Goal: Information Seeking & Learning: Understand process/instructions

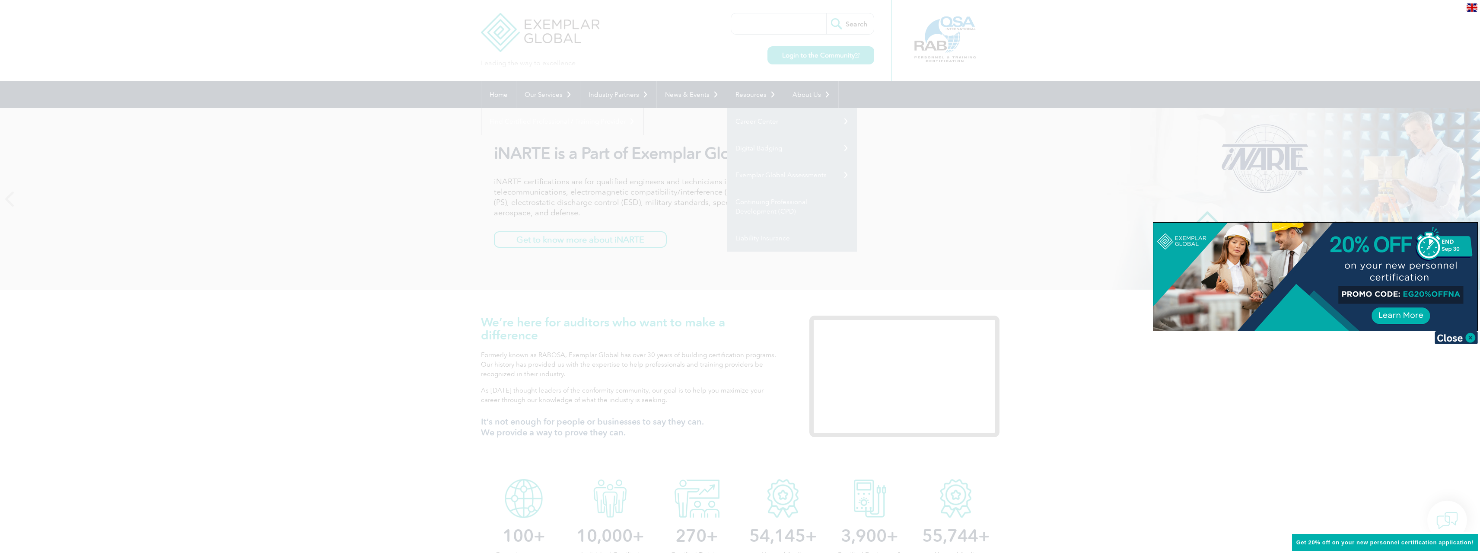
click at [431, 224] on div at bounding box center [740, 276] width 1480 height 553
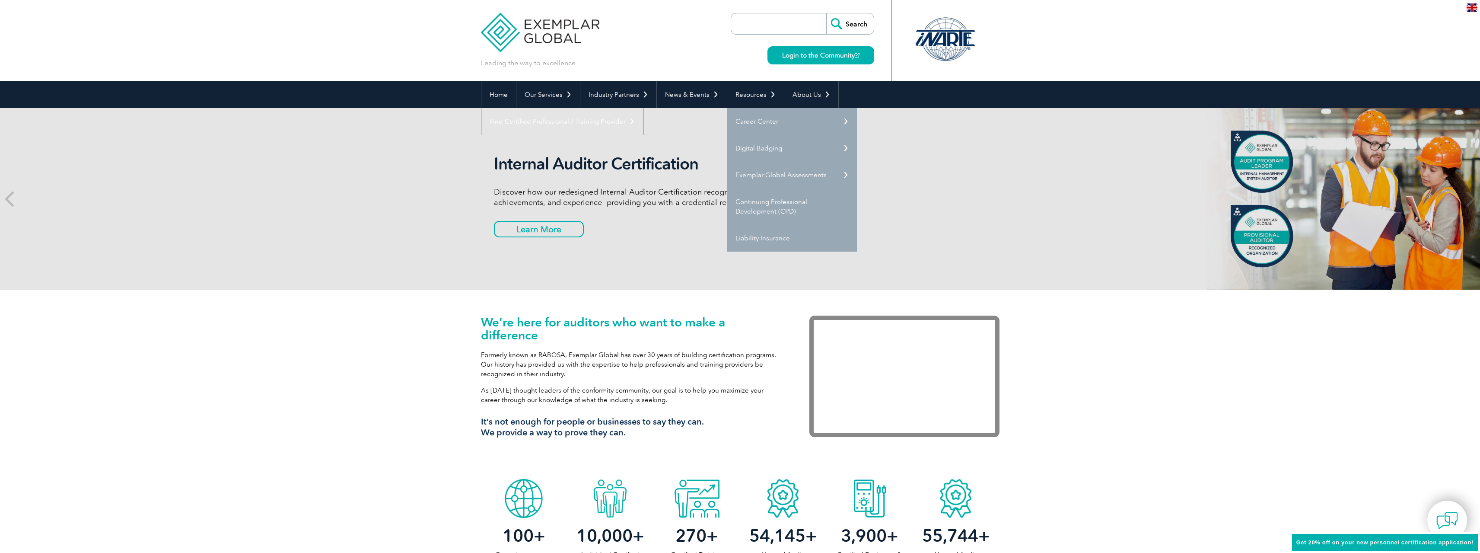
click at [911, 245] on div "Internal Auditor Certification Discover how our redesigned Internal Auditor Cer…" at bounding box center [740, 199] width 519 height 182
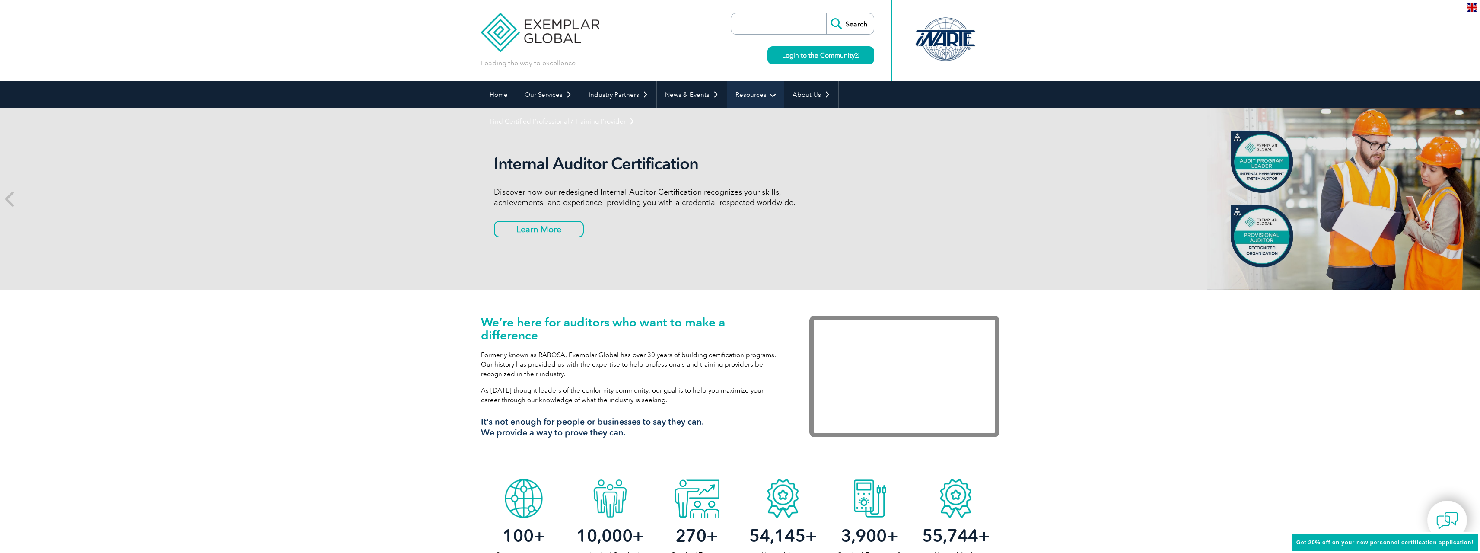
click at [744, 96] on link "Resources" at bounding box center [755, 94] width 57 height 27
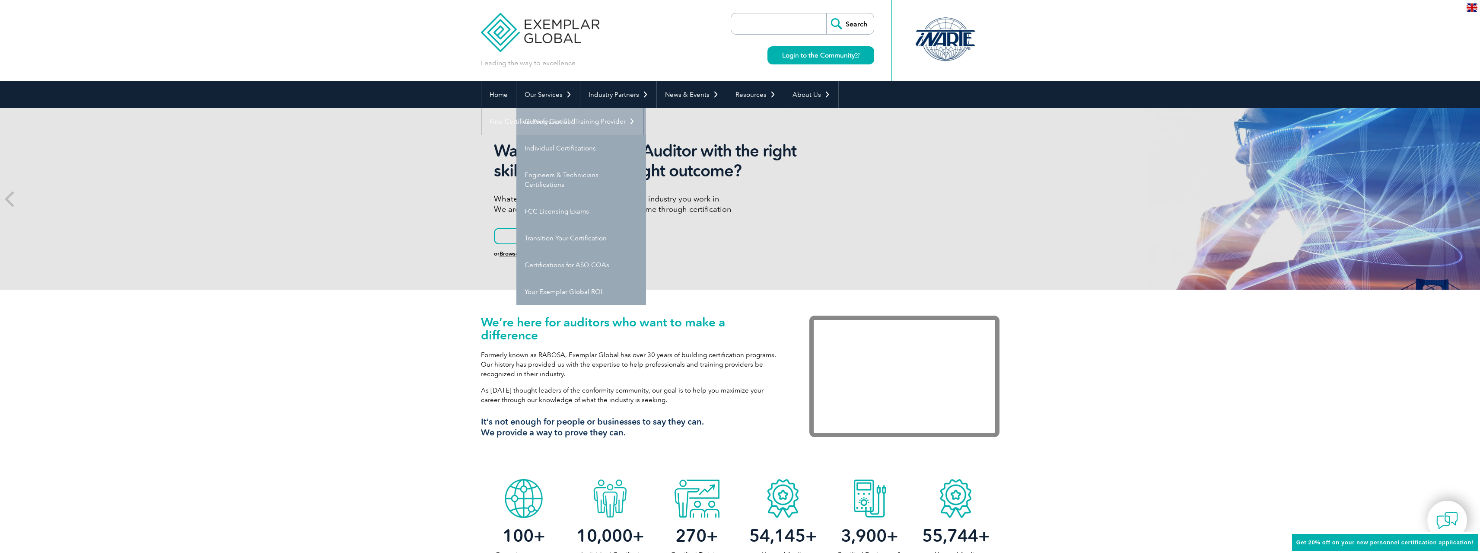
click at [554, 123] on link "Getting Certified" at bounding box center [581, 121] width 130 height 27
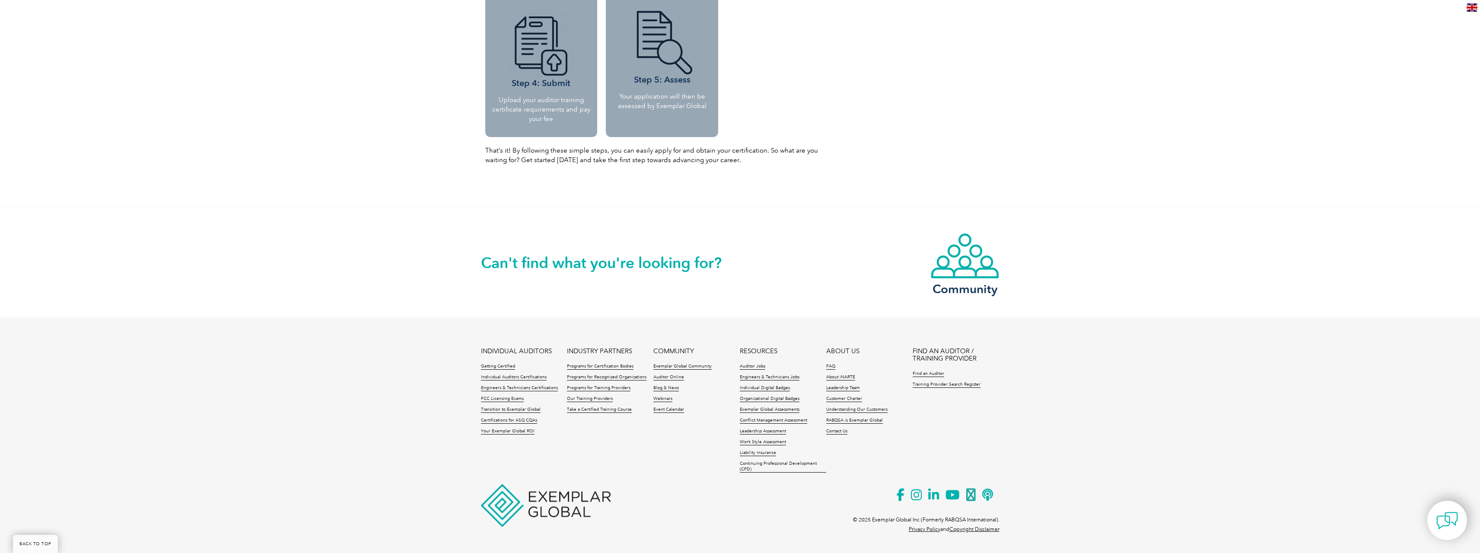
scroll to position [656, 0]
